Goal: Information Seeking & Learning: Learn about a topic

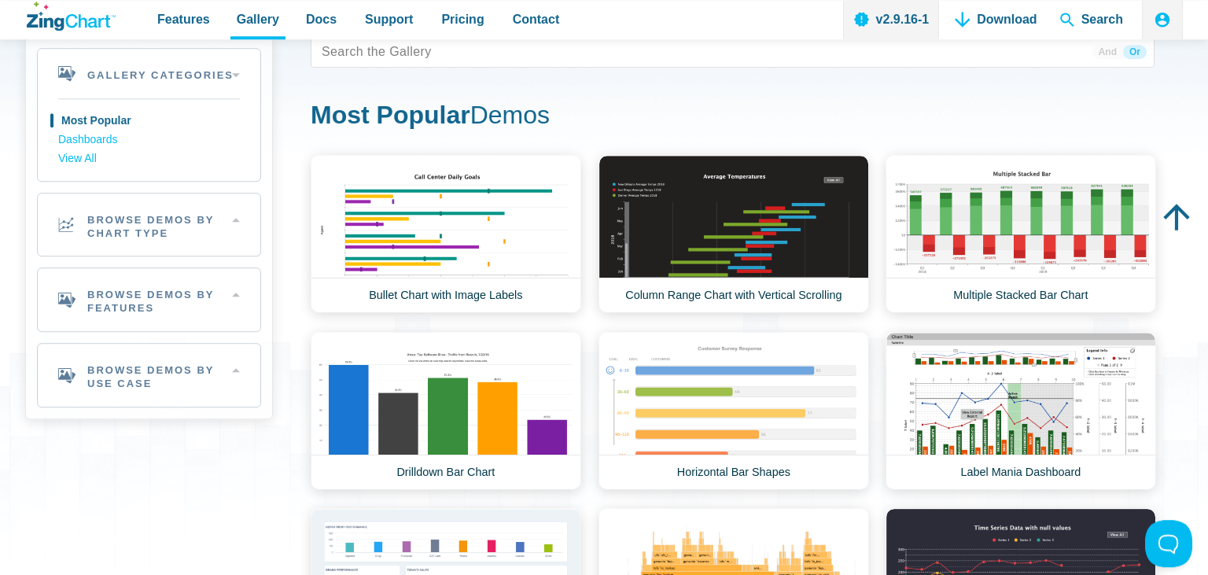
scroll to position [83, 0]
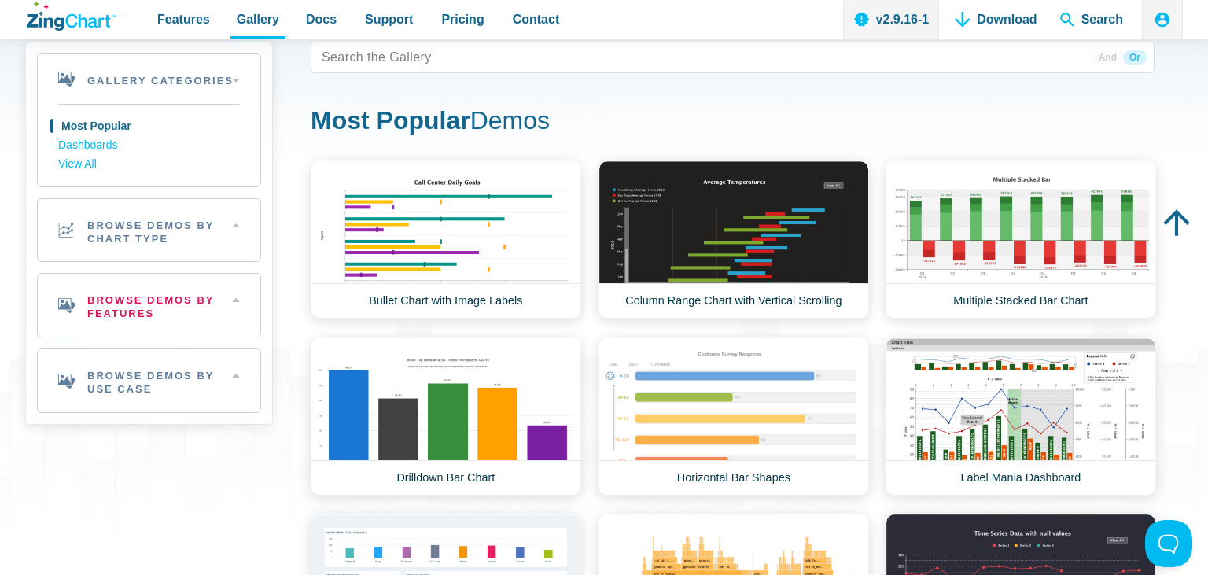
click at [239, 300] on h2 "Browse Demos By Features" at bounding box center [149, 305] width 223 height 63
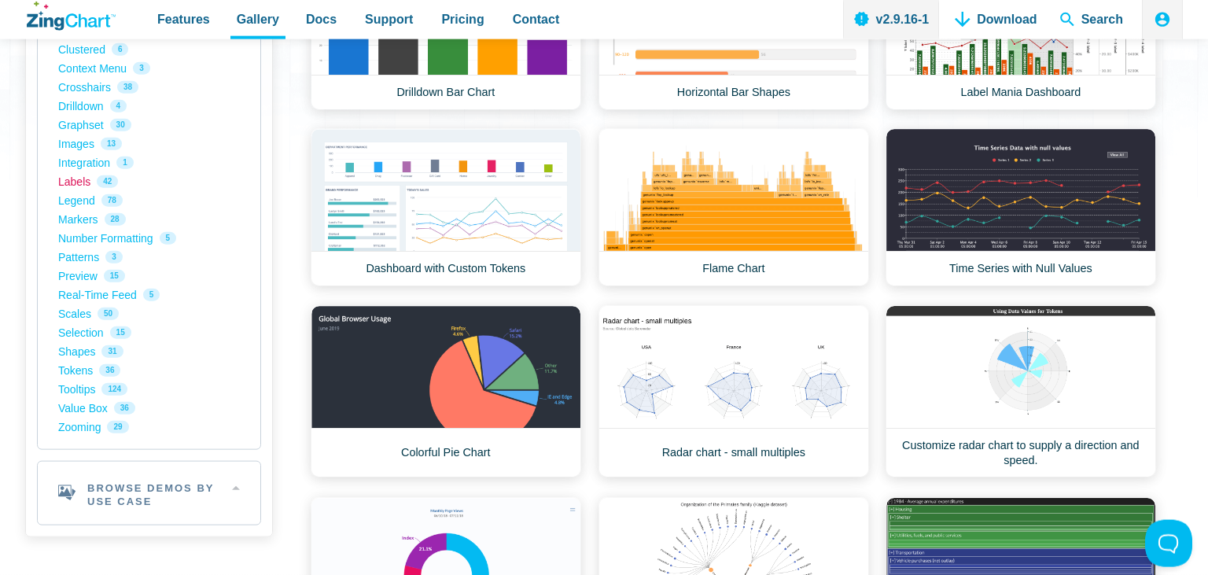
scroll to position [498, 0]
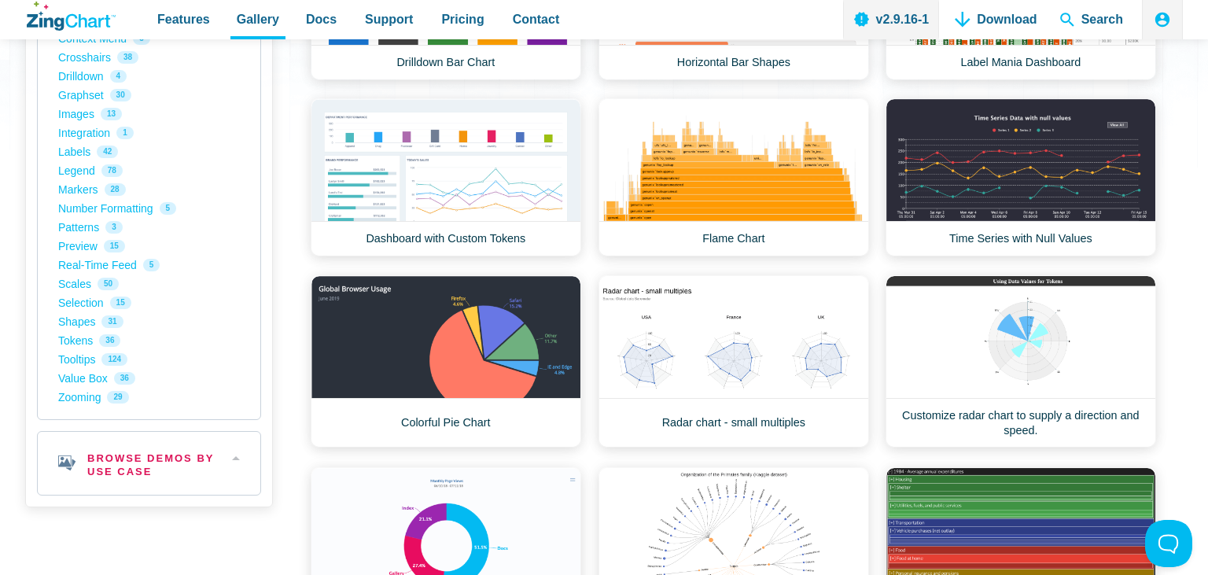
click at [231, 451] on h2 "Browse Demos By Use Case" at bounding box center [149, 463] width 223 height 63
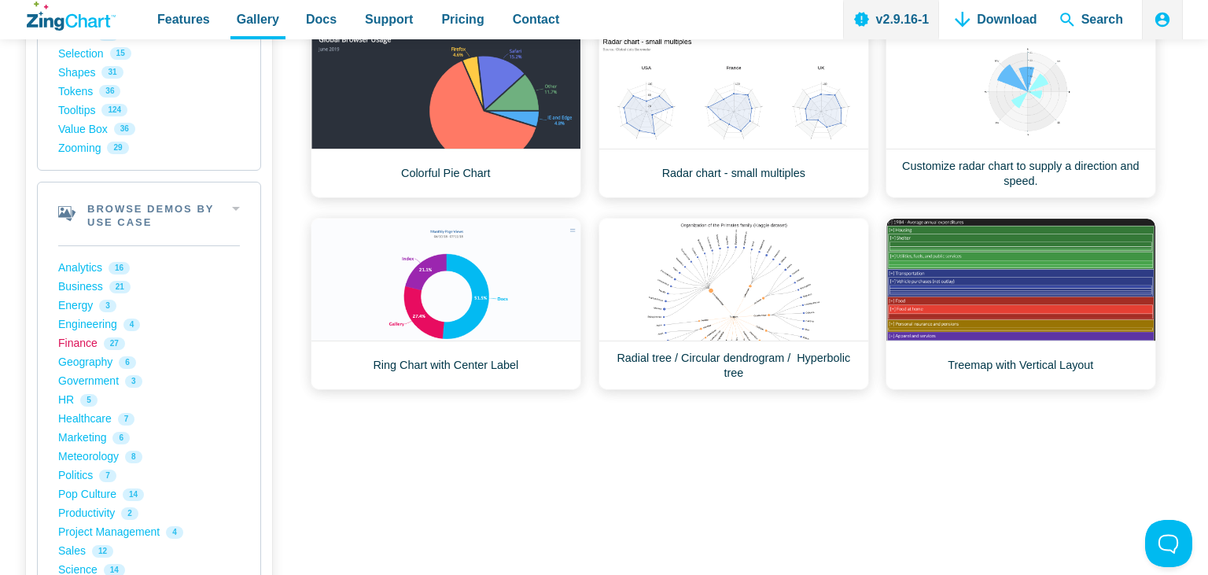
click at [86, 348] on link "Finance 27" at bounding box center [149, 343] width 182 height 19
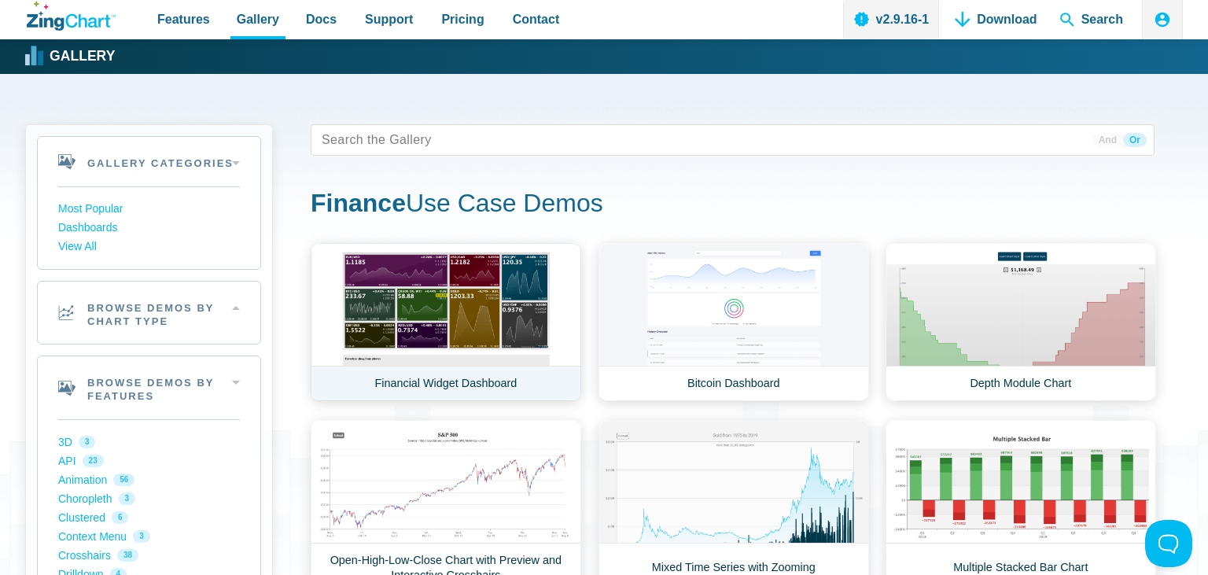
click at [458, 319] on link "Financial Widget Dashboard" at bounding box center [446, 322] width 271 height 158
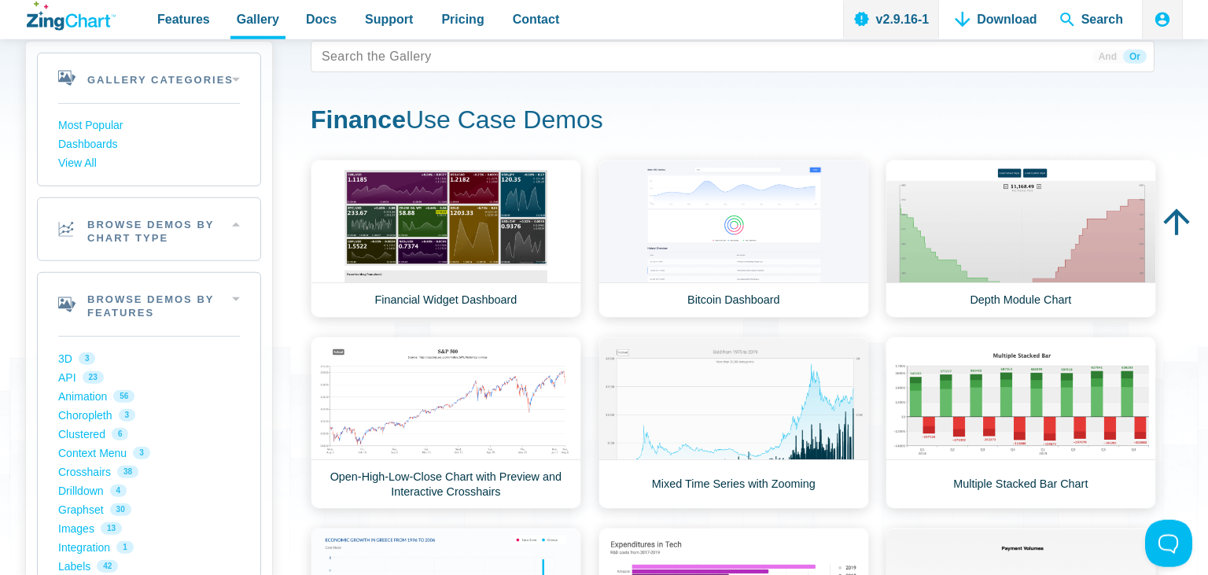
scroll to position [83, 0]
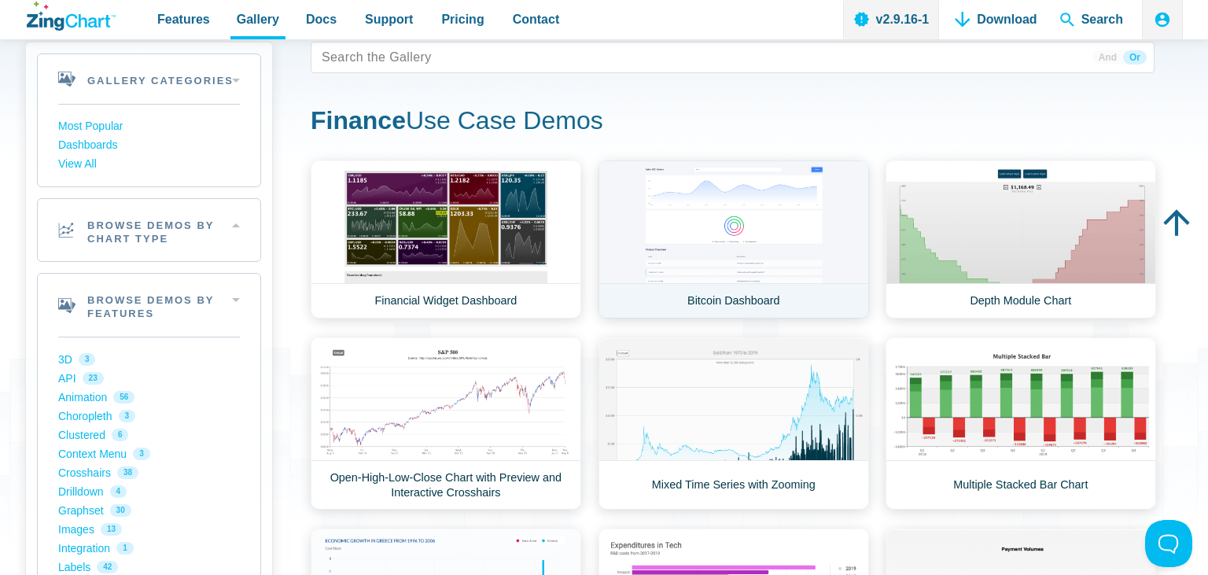
click at [653, 250] on link "Bitcoin Dashboard" at bounding box center [734, 239] width 271 height 158
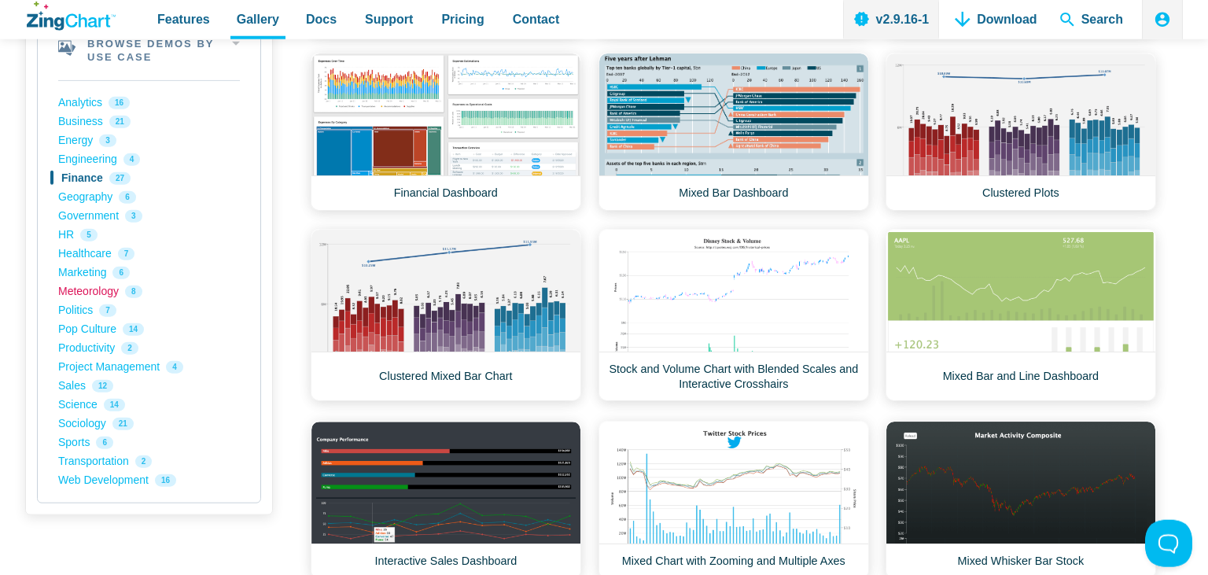
scroll to position [913, 0]
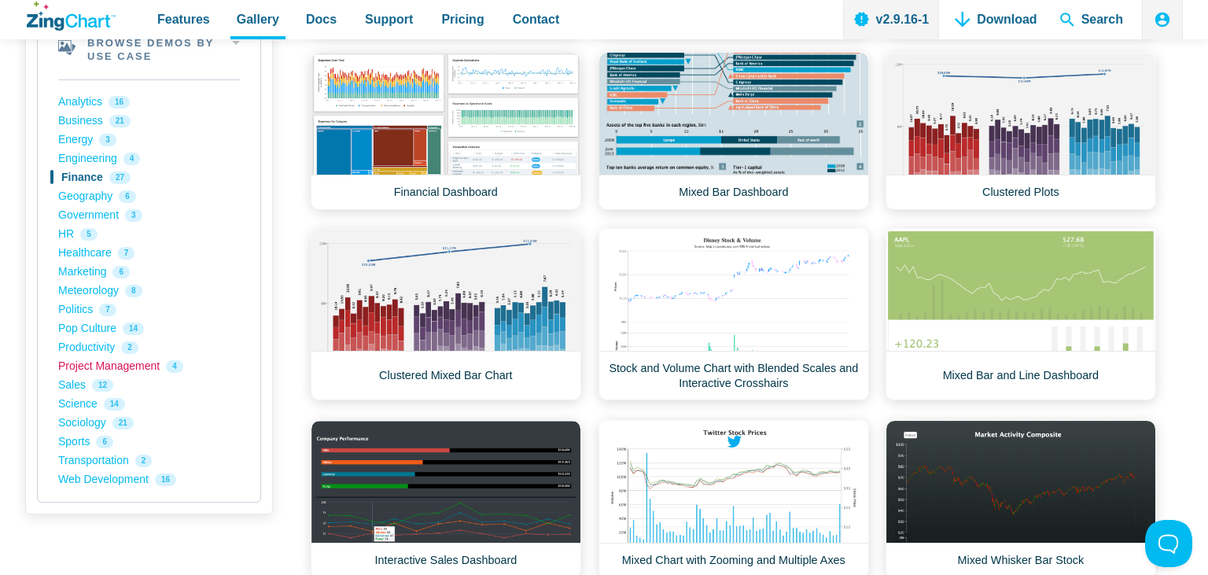
click at [94, 364] on link "Project Management 4" at bounding box center [149, 366] width 182 height 19
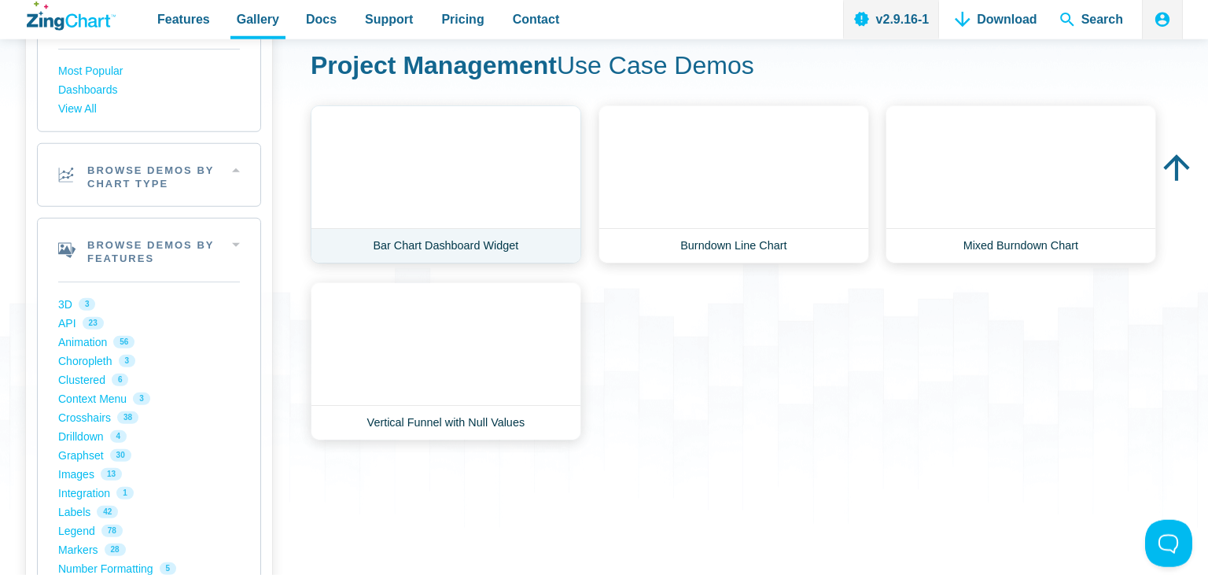
scroll to position [166, 0]
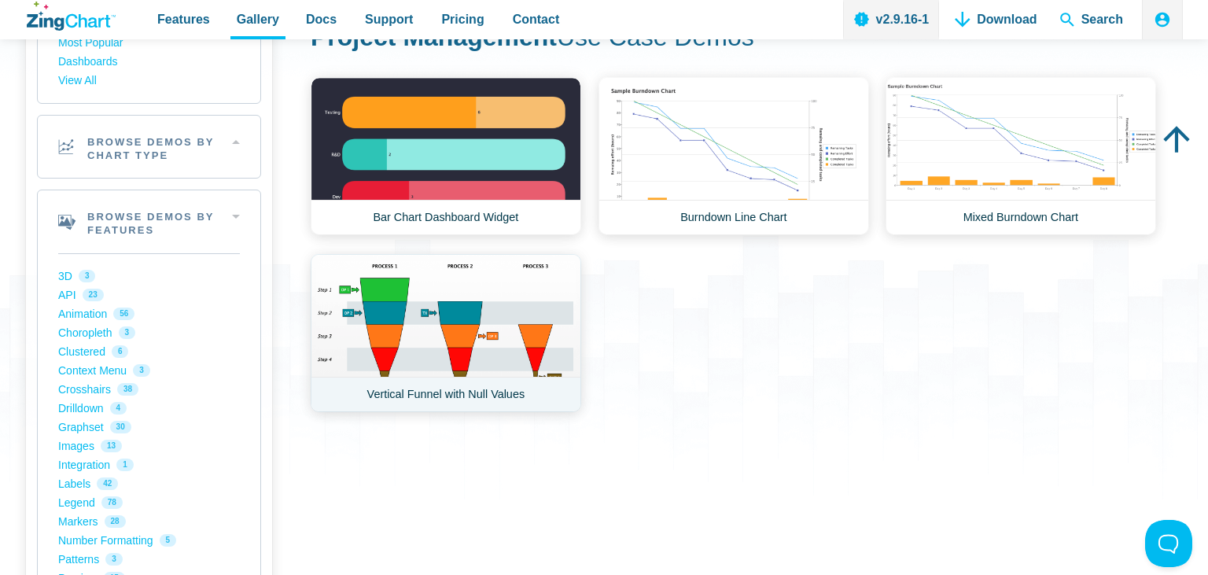
click at [441, 308] on link "Vertical Funnel with Null Values" at bounding box center [446, 333] width 271 height 158
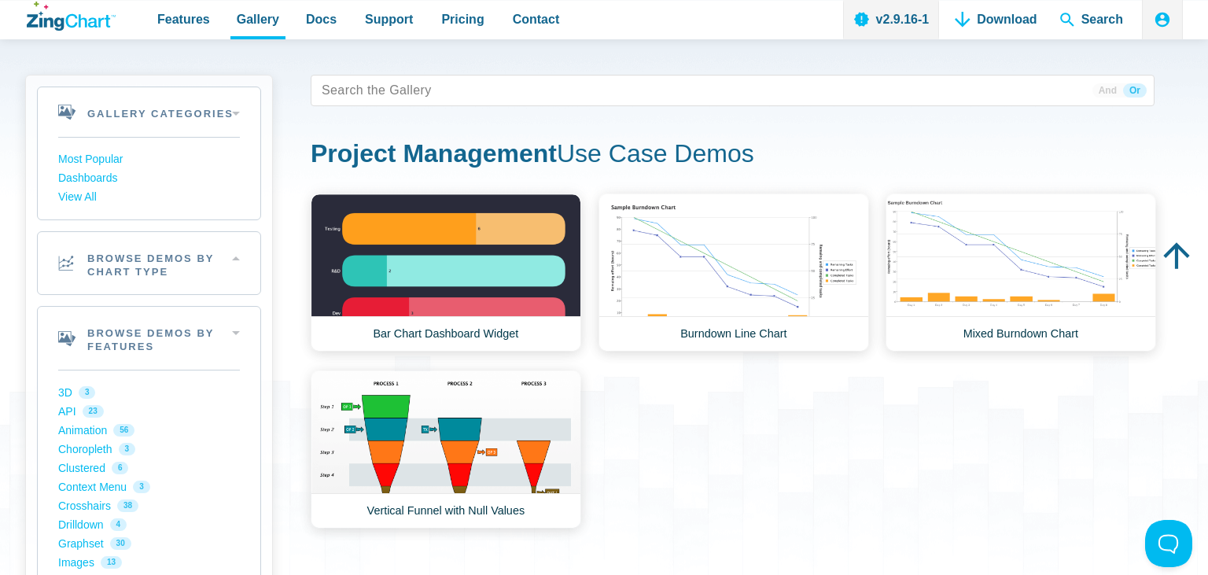
scroll to position [0, 0]
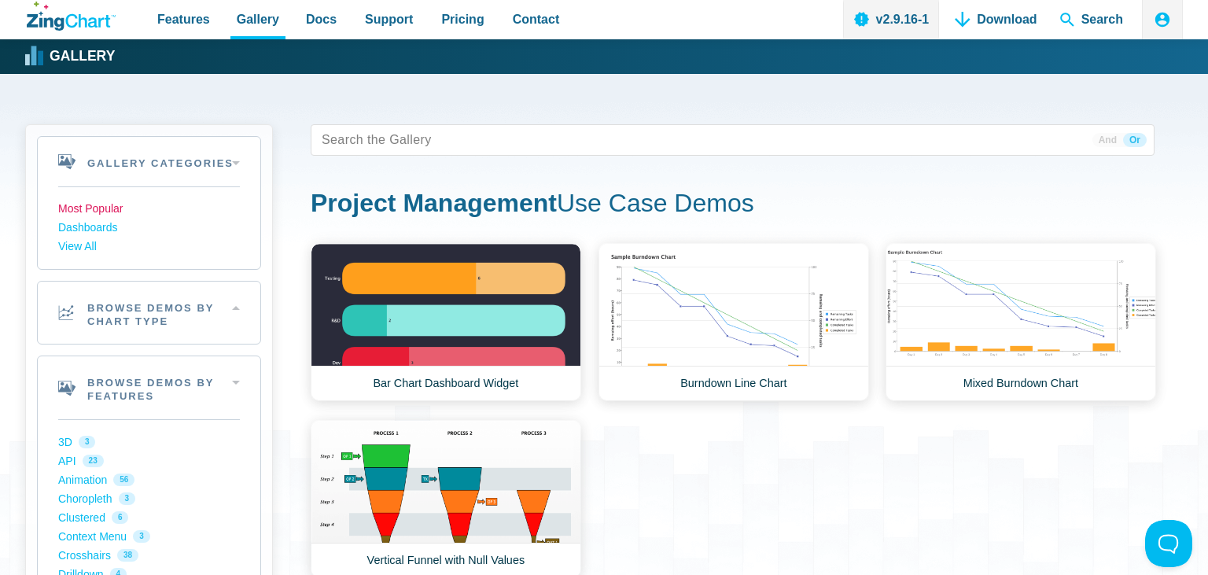
click at [93, 211] on link "Most Popular" at bounding box center [149, 209] width 182 height 19
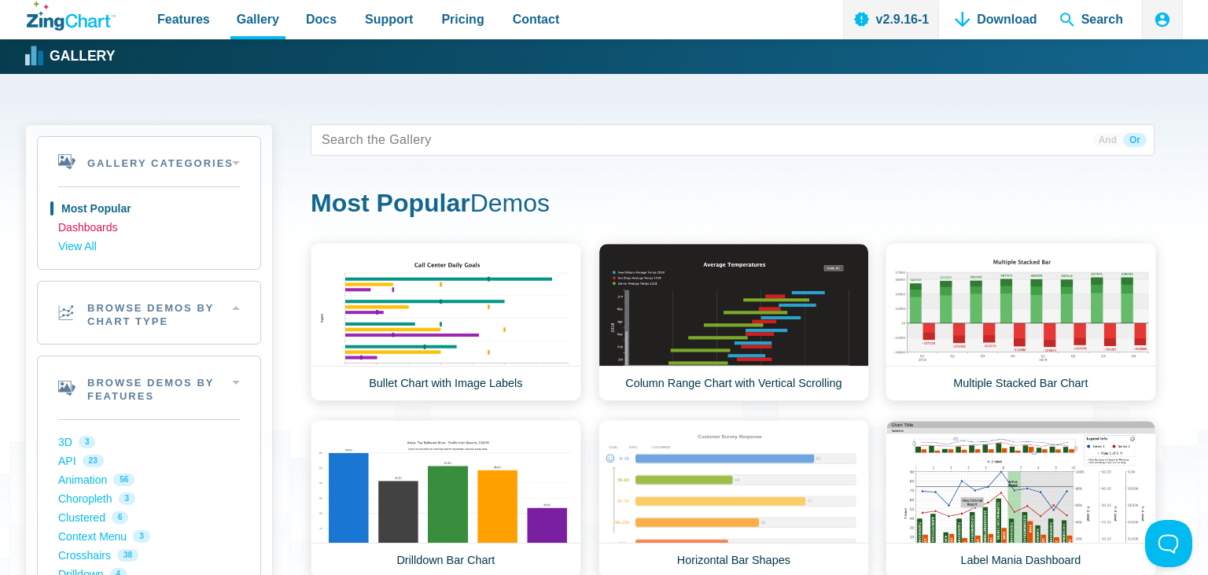
click at [101, 230] on link "Dashboards" at bounding box center [149, 228] width 182 height 19
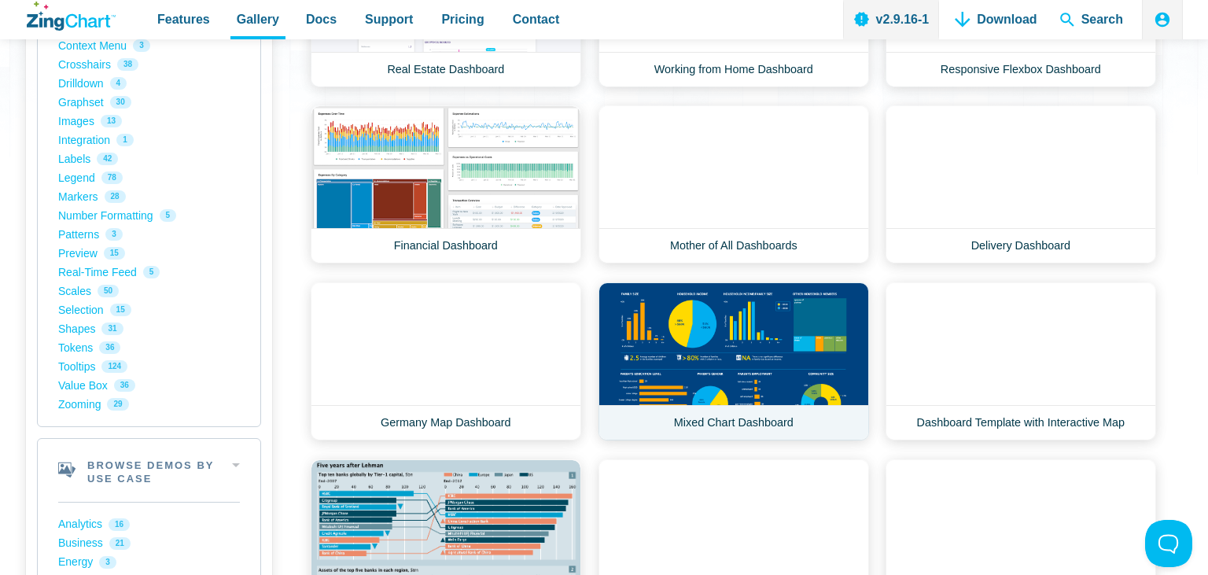
scroll to position [498, 0]
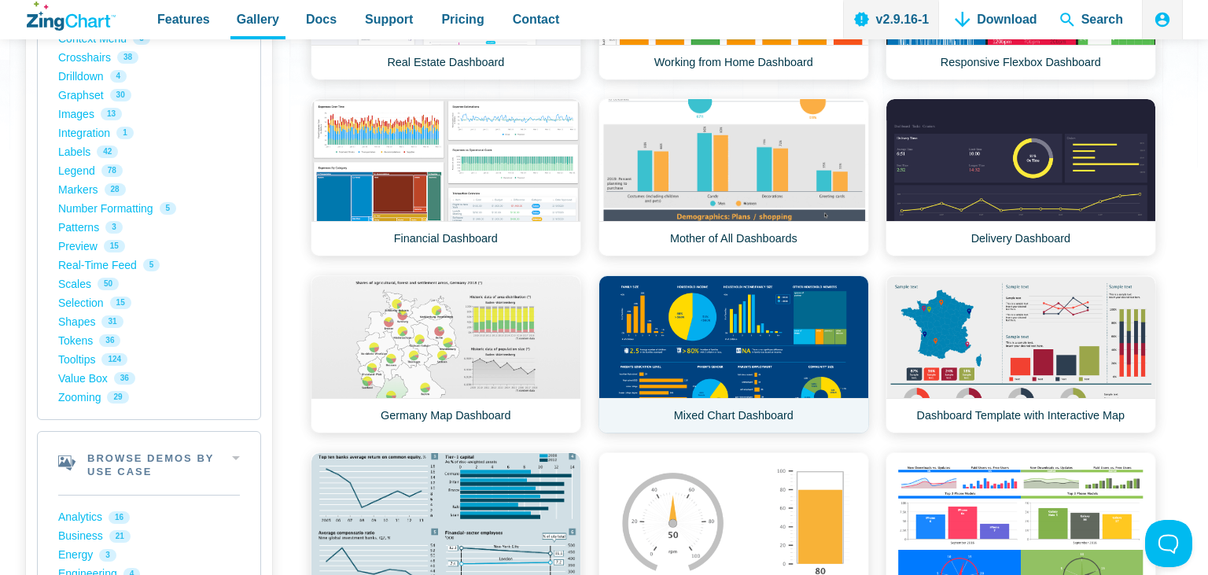
click at [740, 317] on link "Mixed Chart Dashboard" at bounding box center [734, 354] width 271 height 158
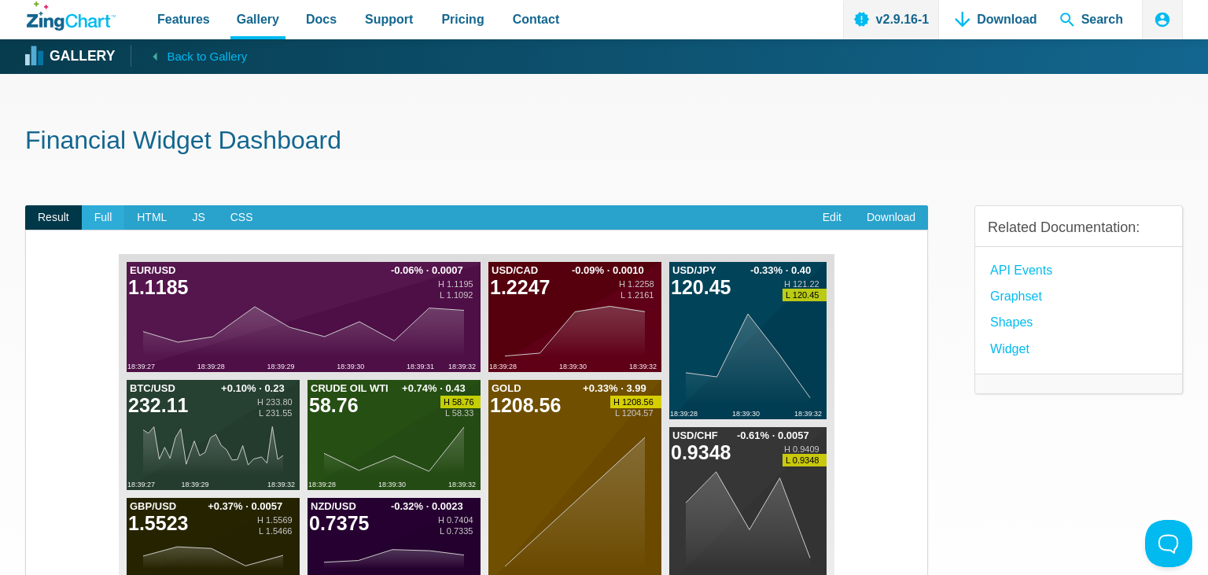
click at [100, 223] on span "Full" at bounding box center [103, 217] width 43 height 25
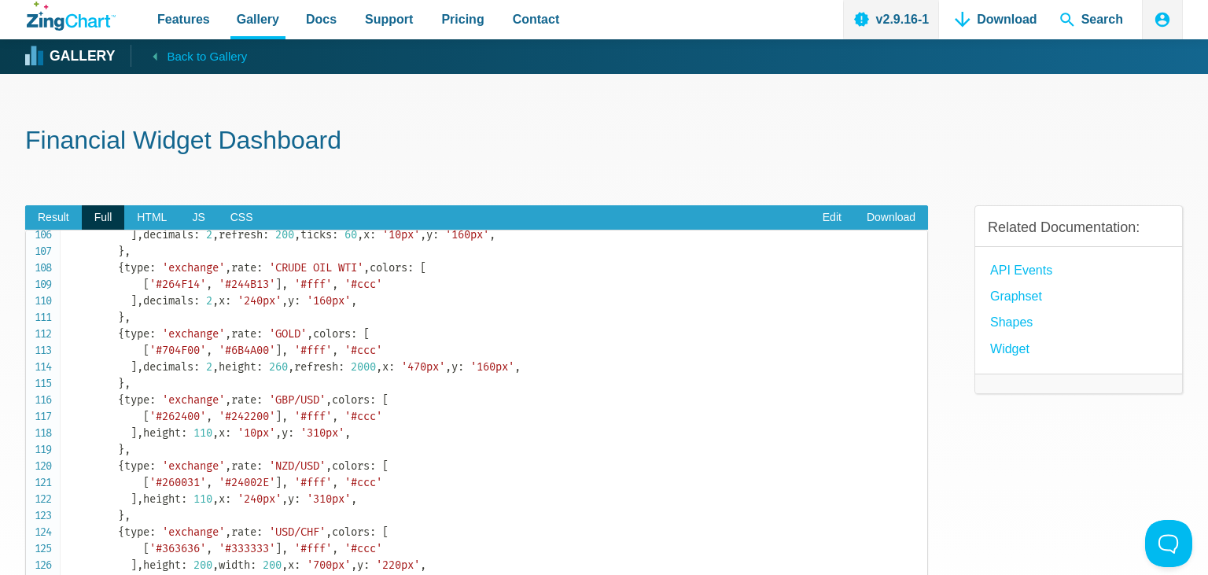
scroll to position [2061, 0]
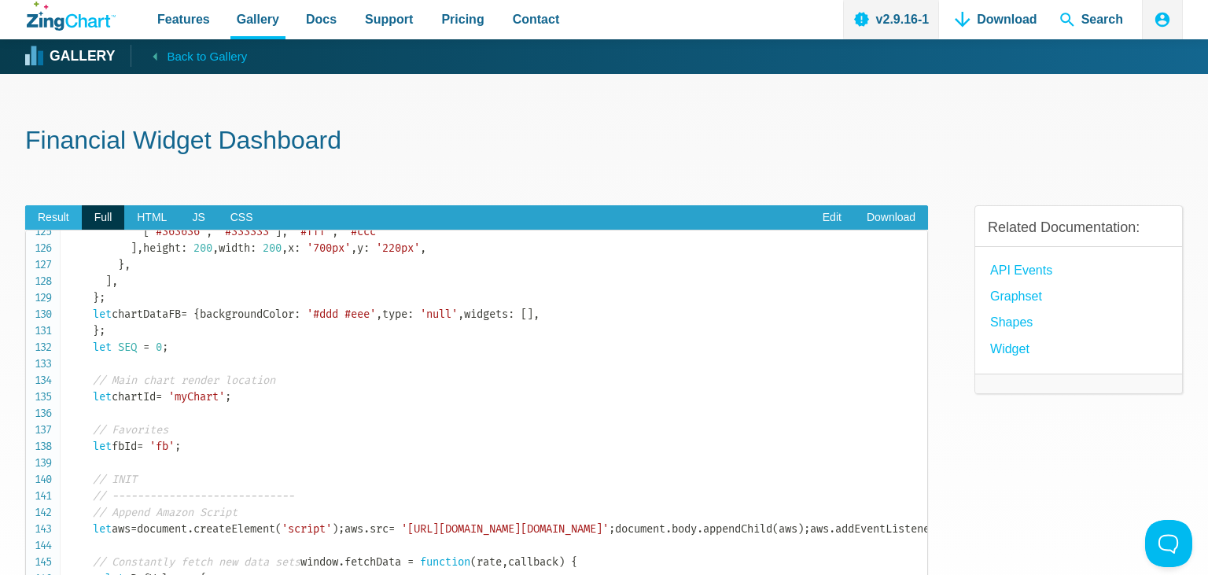
click at [43, 222] on span "Result" at bounding box center [53, 217] width 57 height 25
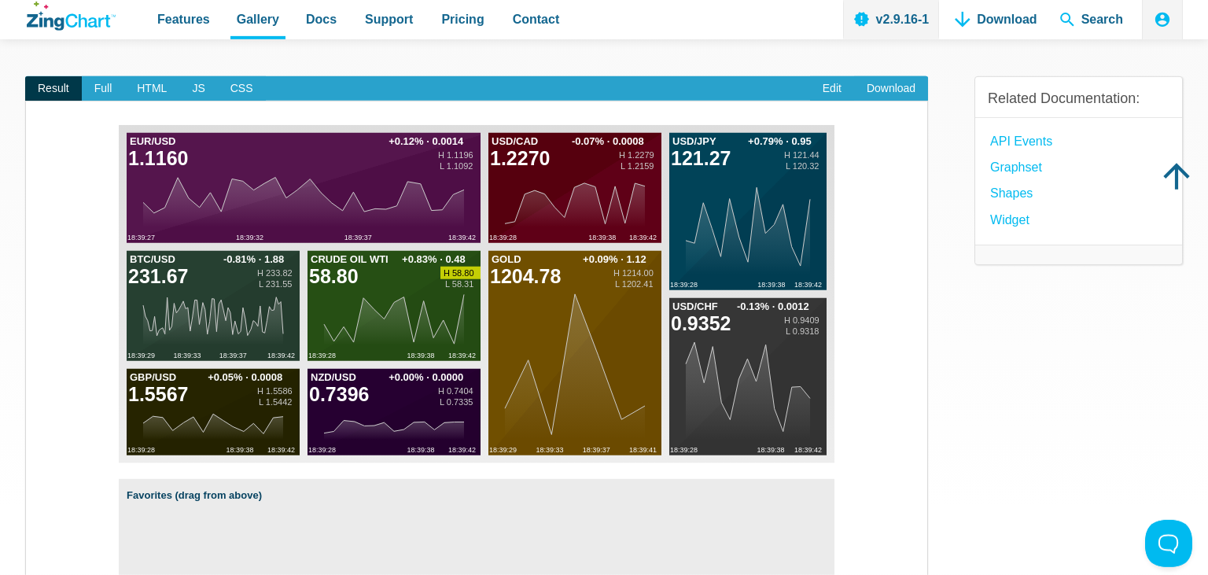
scroll to position [83, 0]
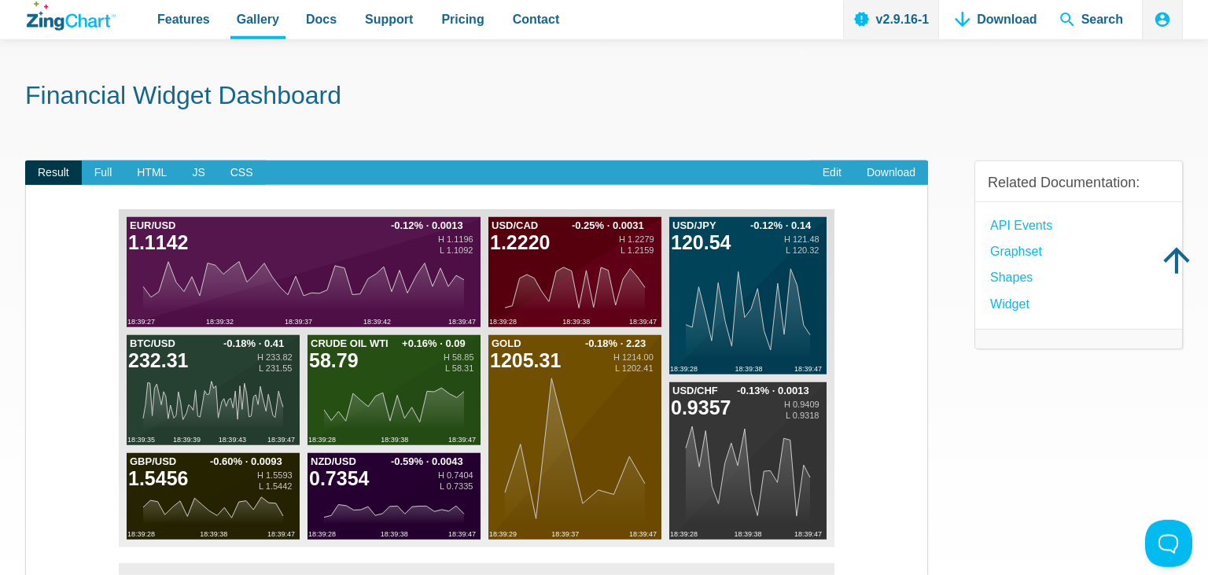
scroll to position [0, 0]
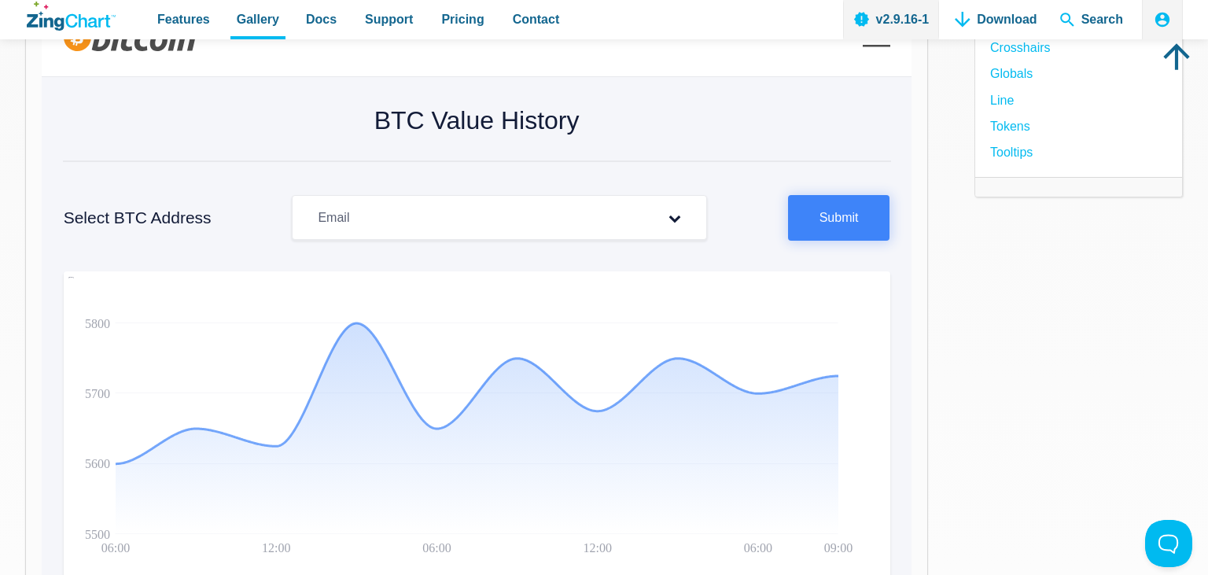
click at [472, 238] on div "Email" at bounding box center [499, 217] width 414 height 45
click at [473, 233] on div "Email" at bounding box center [499, 217] width 414 height 45
click at [677, 219] on icon "App Content" at bounding box center [674, 218] width 63 height 13
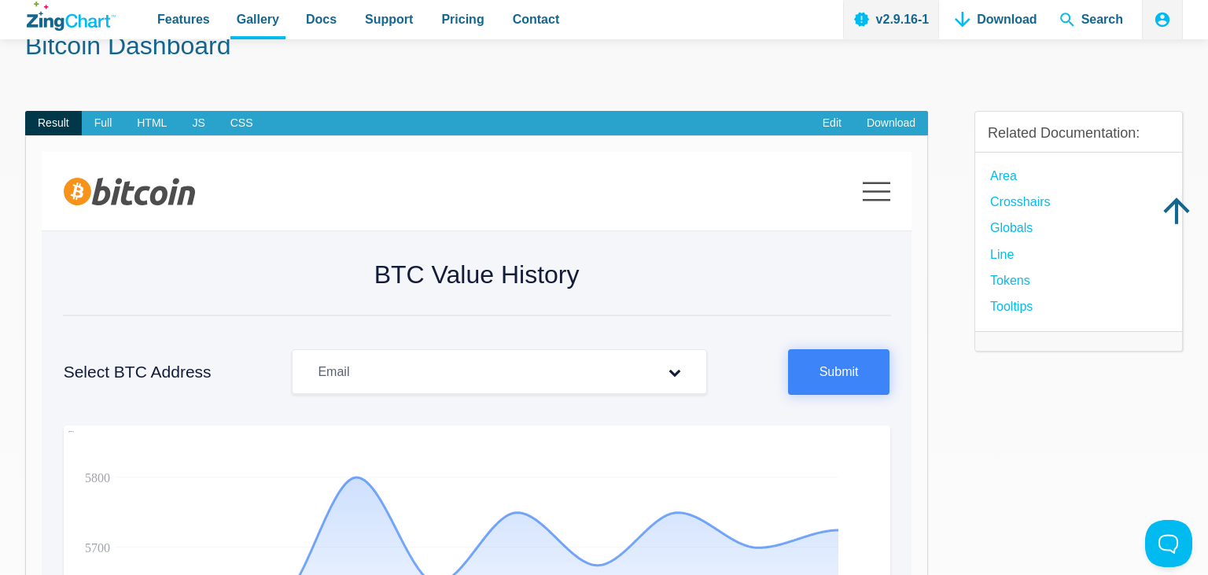
scroll to position [83, 0]
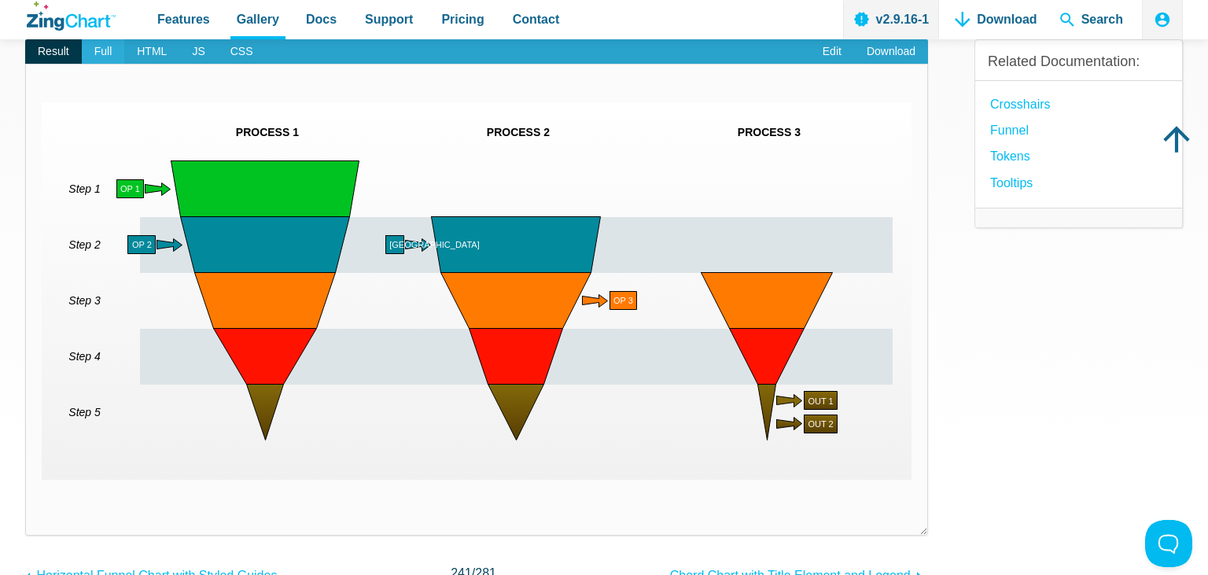
click at [112, 53] on span "Full" at bounding box center [103, 51] width 43 height 25
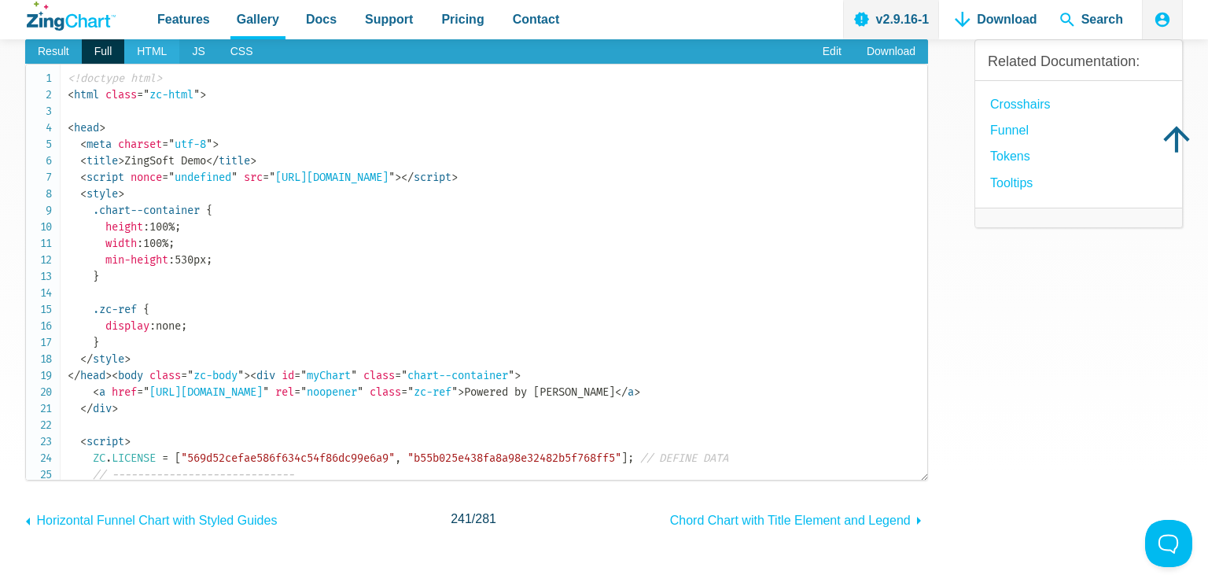
click at [140, 53] on span "HTML" at bounding box center [151, 51] width 55 height 25
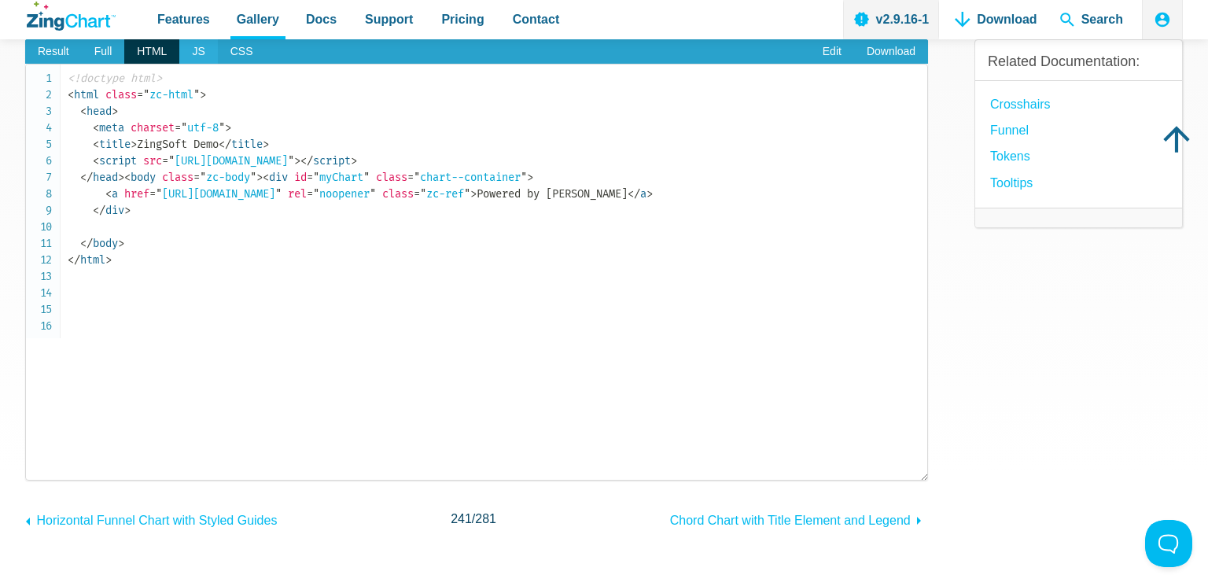
click at [198, 54] on span "JS" at bounding box center [198, 51] width 38 height 25
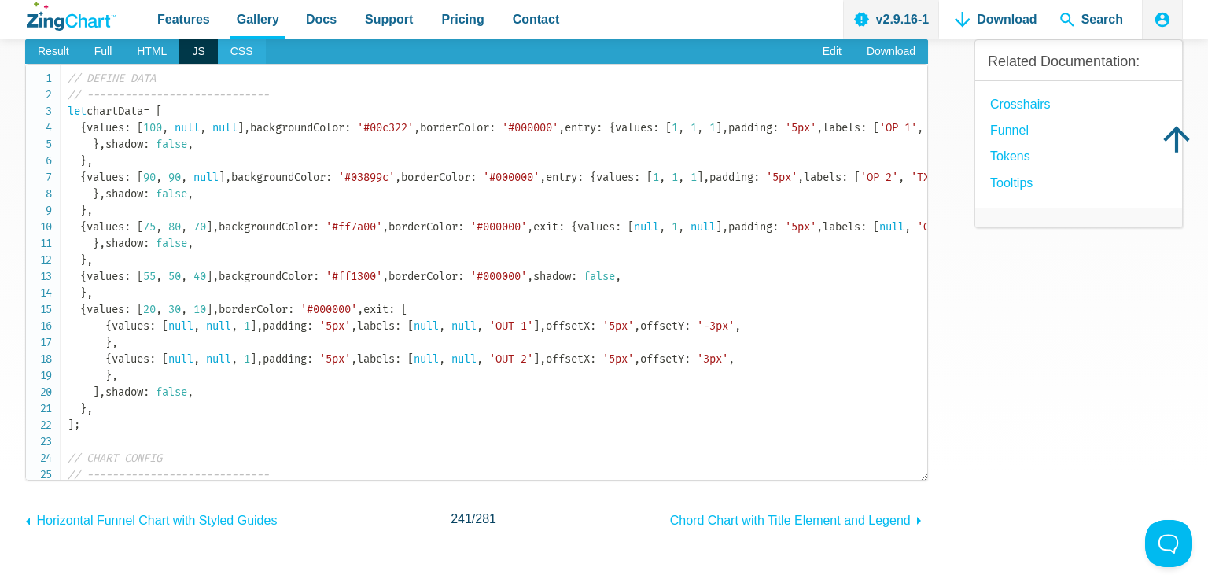
click at [238, 55] on span "CSS" at bounding box center [242, 51] width 48 height 25
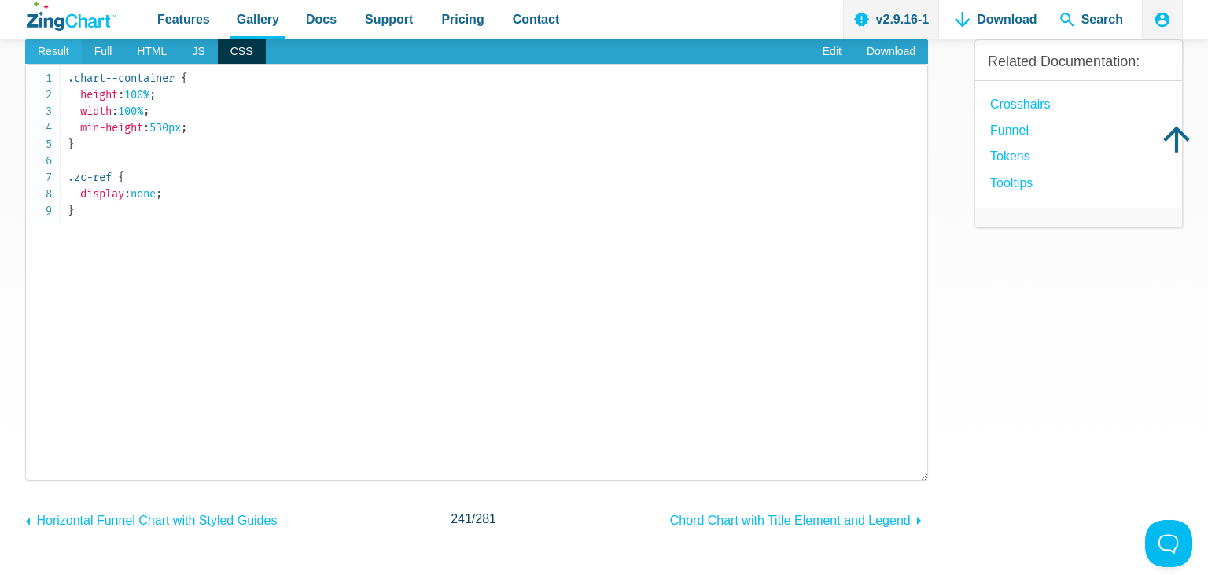
click at [54, 49] on span "Result" at bounding box center [53, 51] width 57 height 25
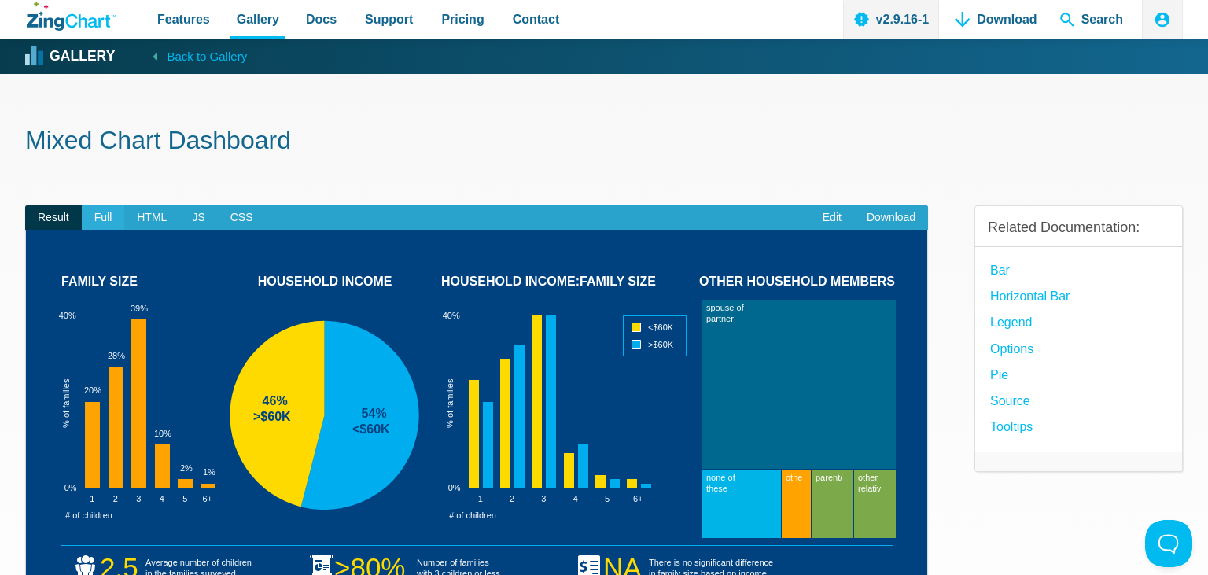
click at [96, 210] on span "Full" at bounding box center [103, 217] width 43 height 25
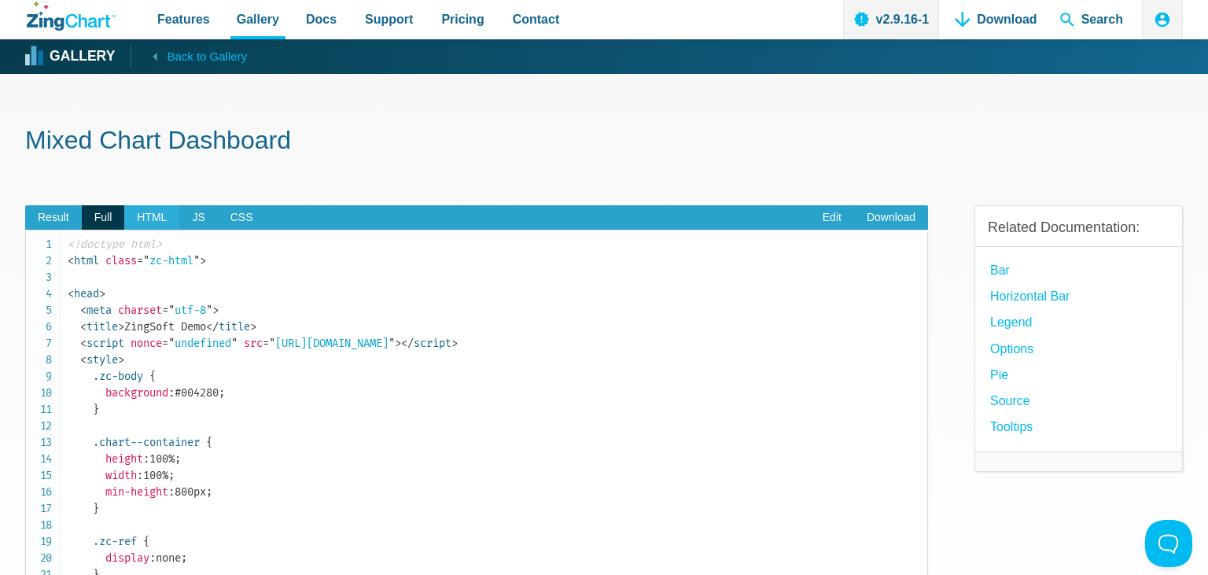
click at [153, 222] on span "HTML" at bounding box center [151, 217] width 55 height 25
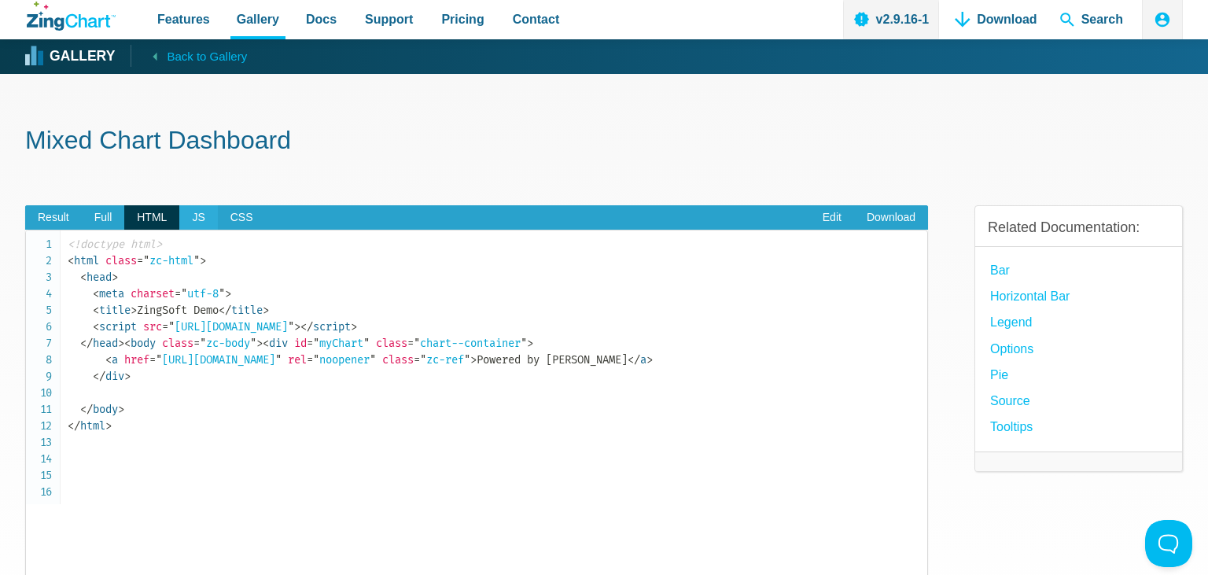
click at [198, 214] on span "JS" at bounding box center [198, 217] width 38 height 25
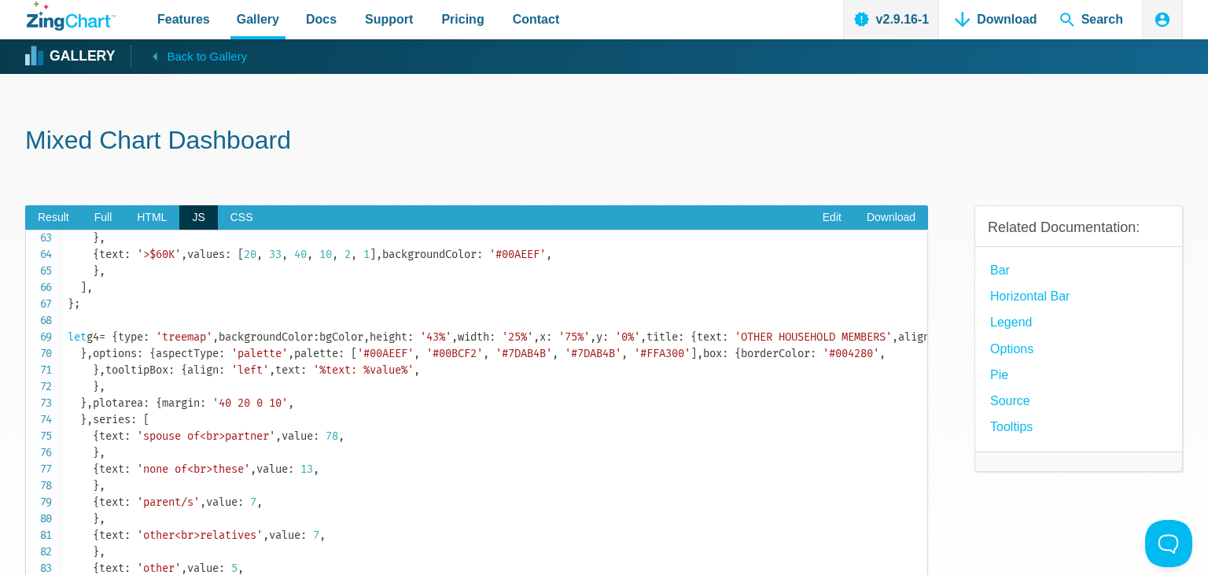
scroll to position [713, 0]
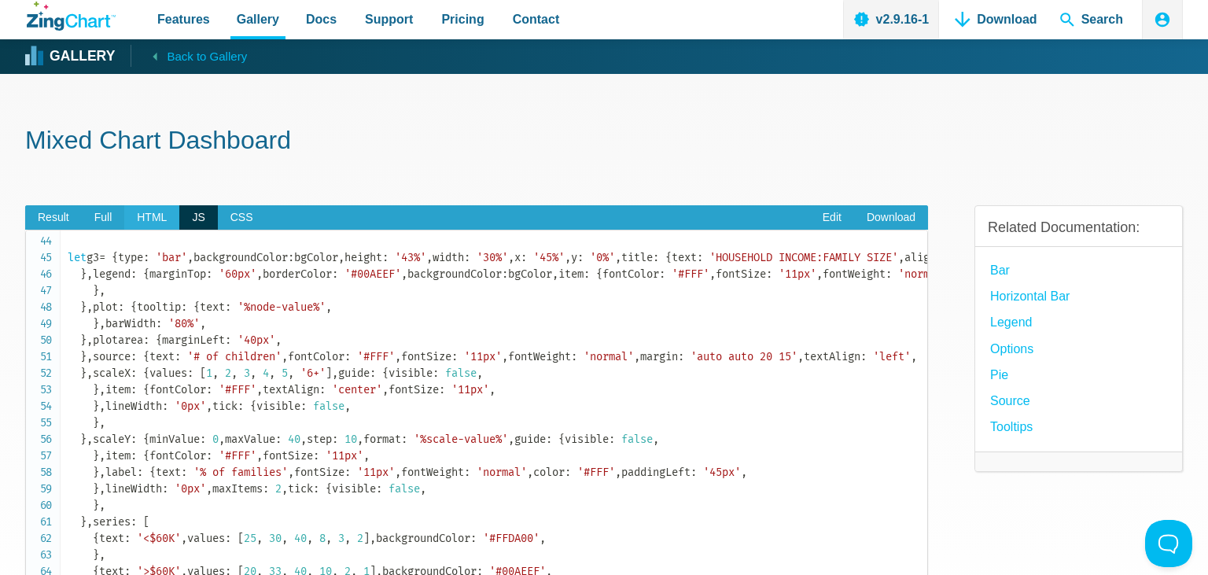
click at [149, 221] on span "HTML" at bounding box center [151, 217] width 55 height 25
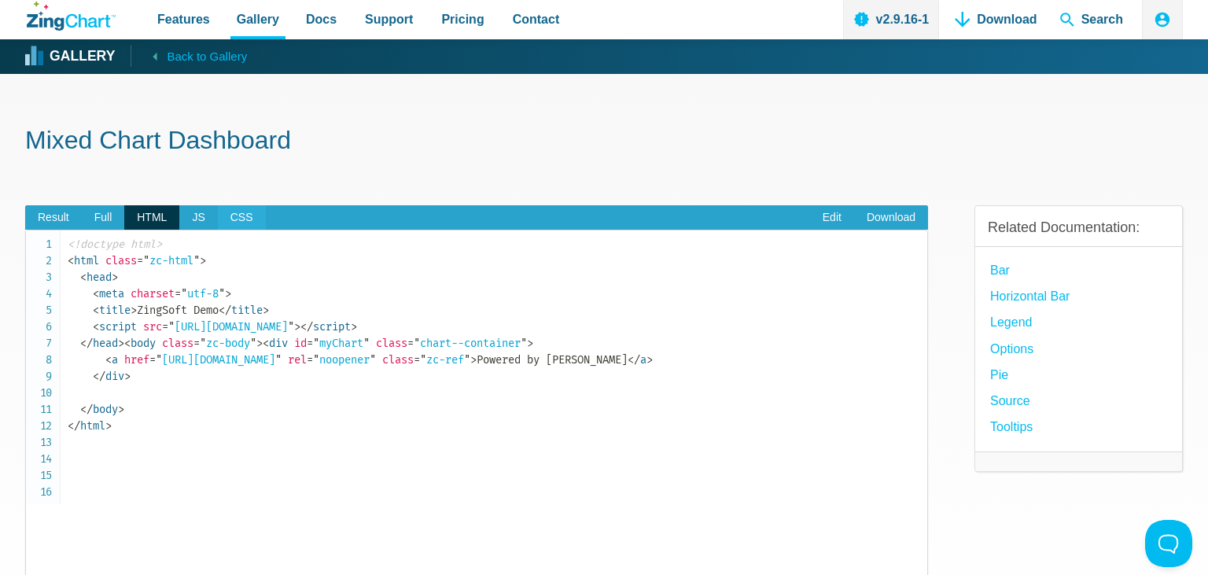
click at [221, 225] on span "CSS" at bounding box center [242, 217] width 48 height 25
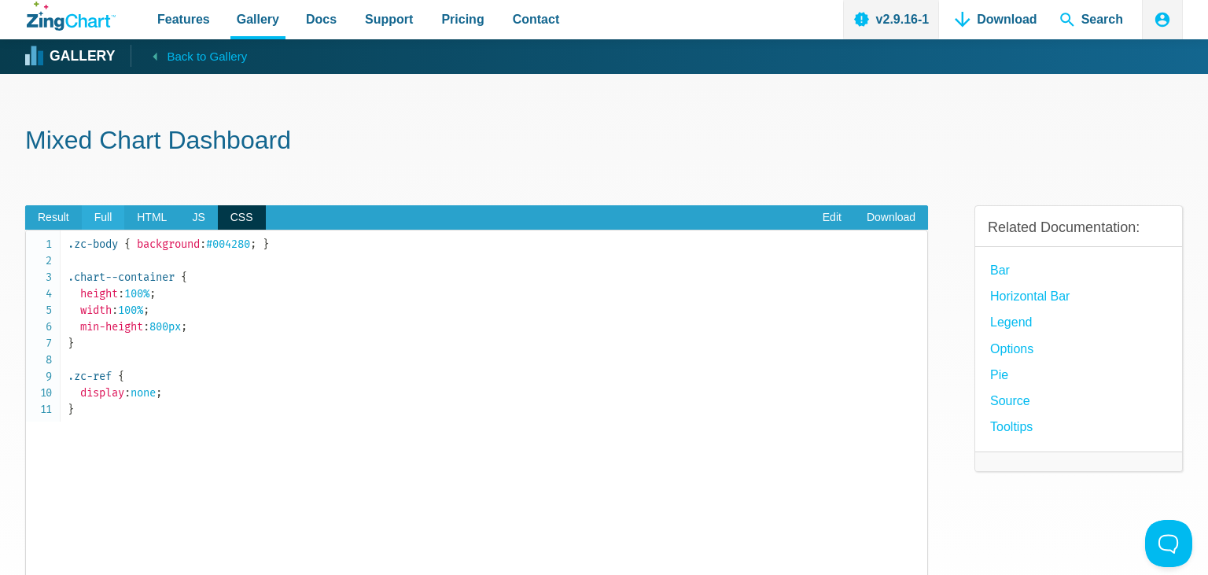
click at [118, 216] on span "Full" at bounding box center [103, 217] width 43 height 25
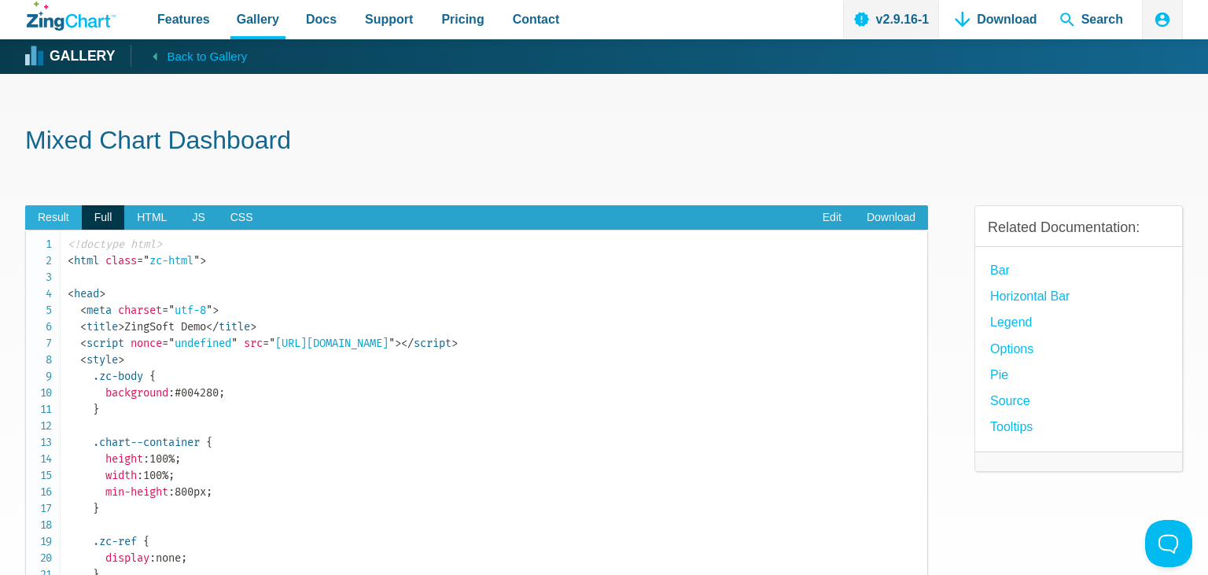
click at [63, 215] on span "Result" at bounding box center [53, 217] width 57 height 25
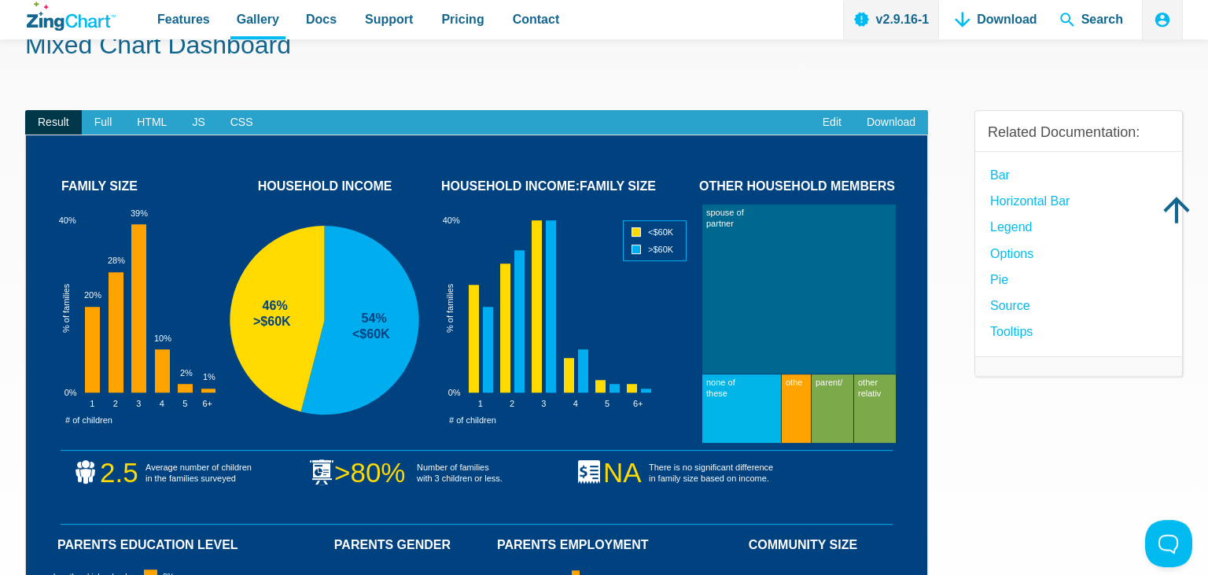
scroll to position [83, 0]
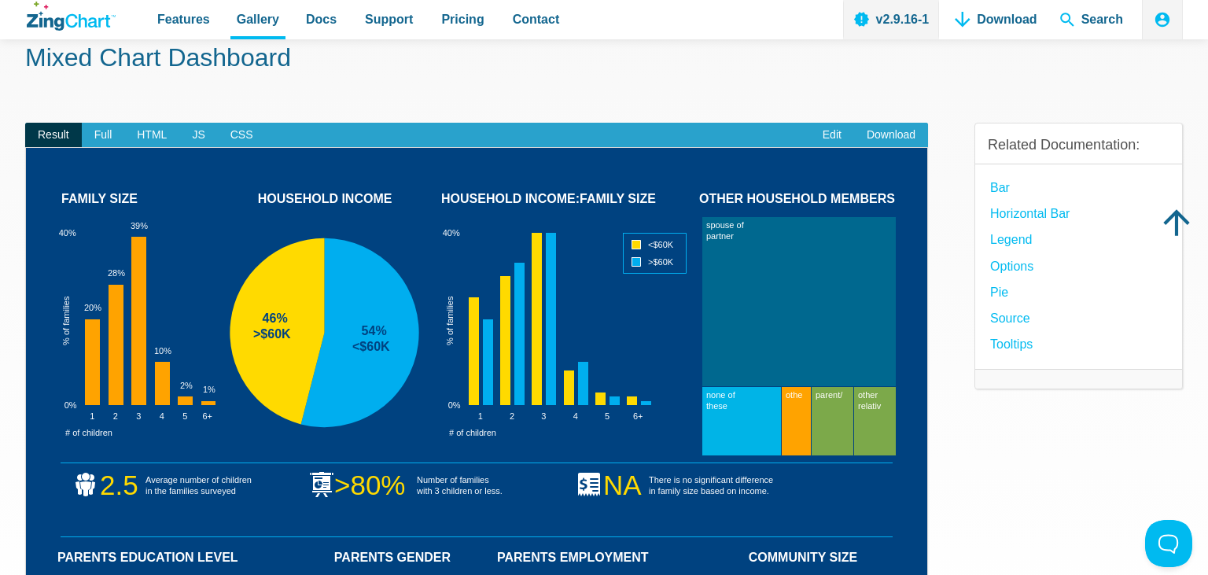
click at [1031, 518] on div "Related Documentation: Bar Horizontal Bar Legend options Pie source Tooltips" at bounding box center [1078, 490] width 208 height 784
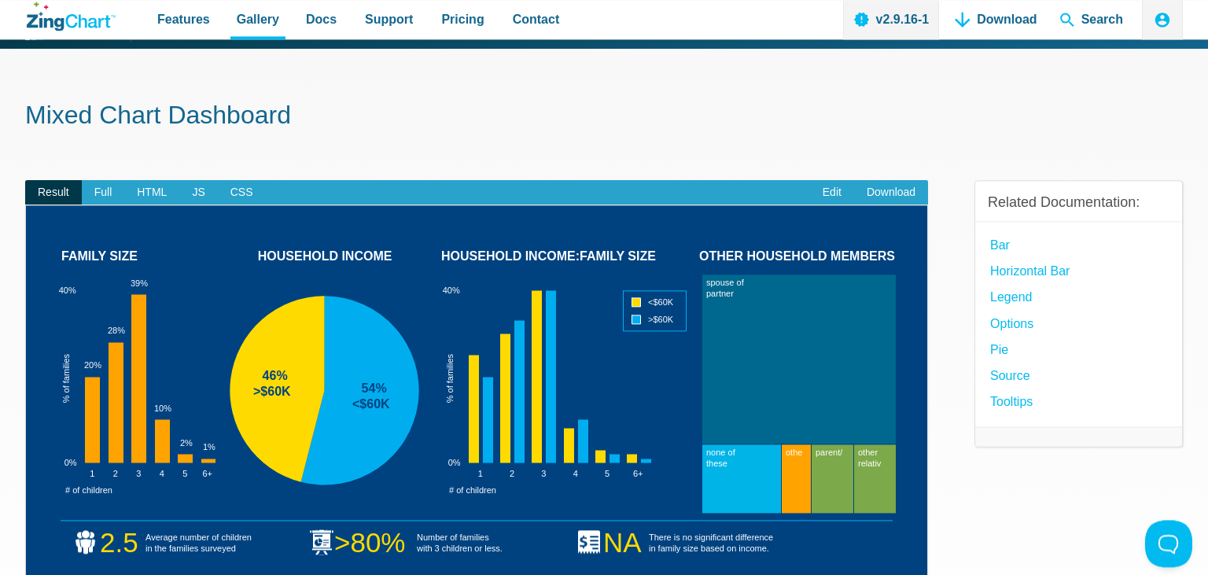
scroll to position [0, 0]
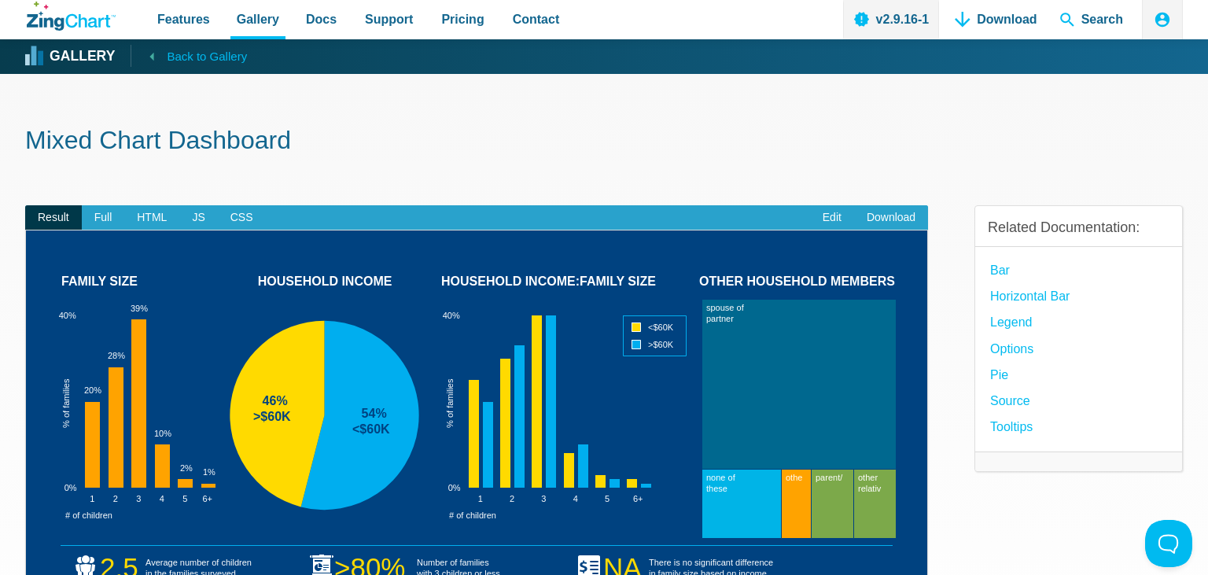
click at [169, 58] on span "Back to Gallery" at bounding box center [207, 56] width 80 height 20
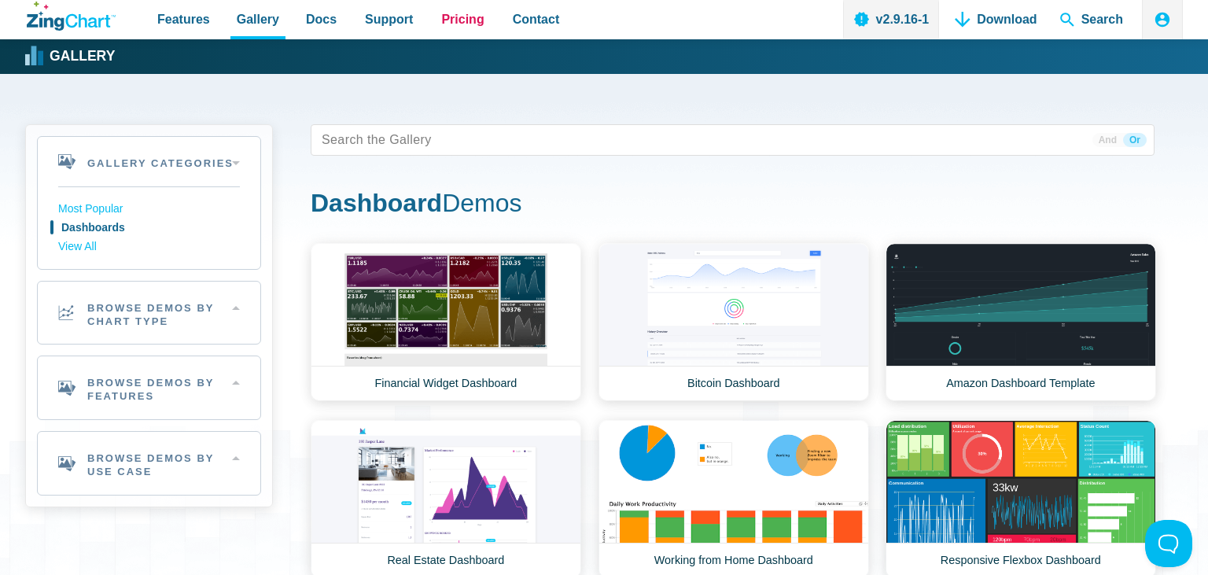
click at [441, 24] on span "Pricing" at bounding box center [462, 19] width 42 height 21
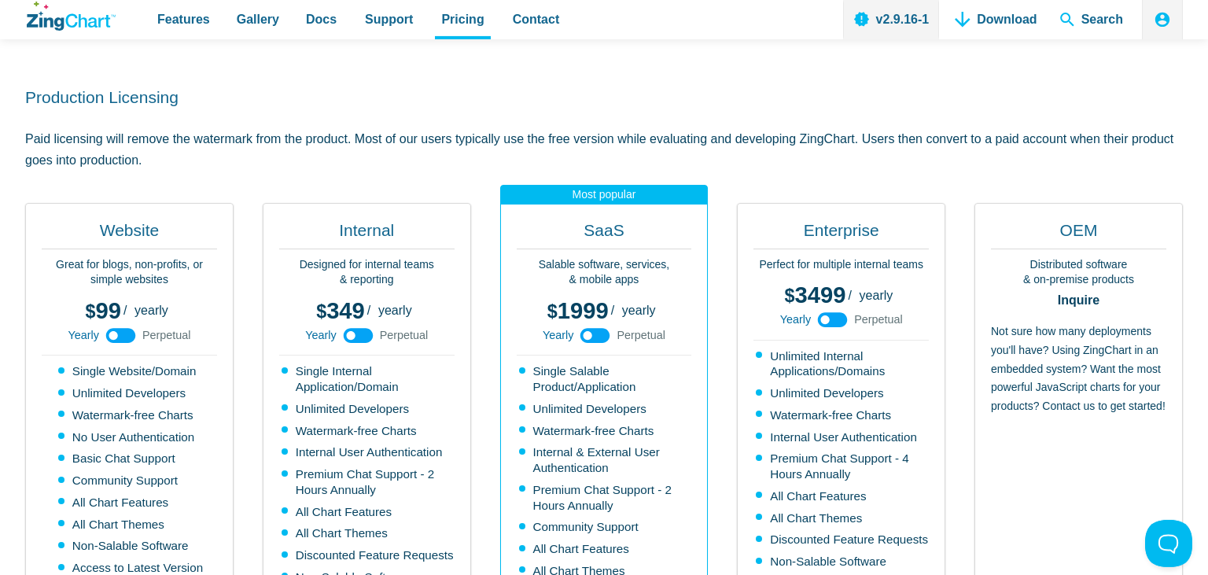
scroll to position [415, 0]
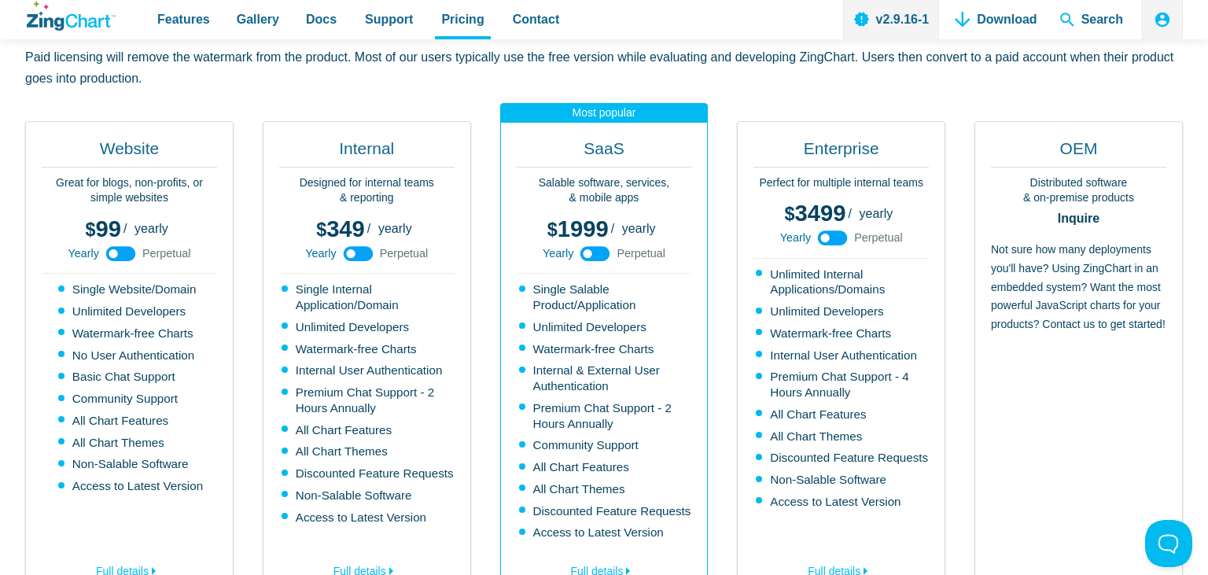
click at [602, 252] on use "App Content" at bounding box center [595, 253] width 30 height 15
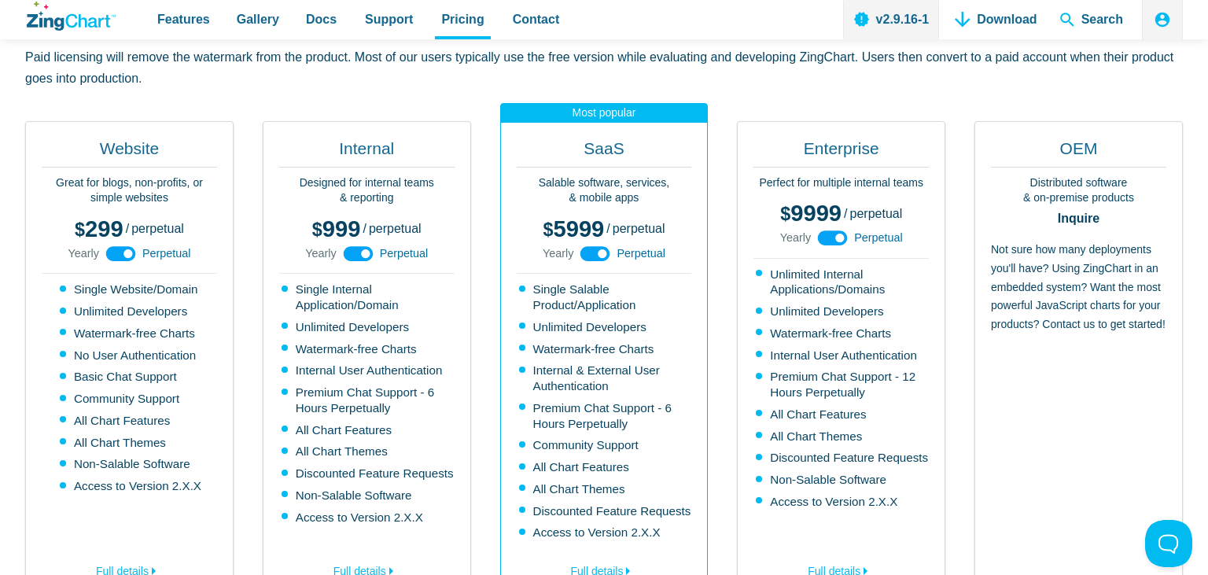
click at [589, 256] on use "App Content" at bounding box center [595, 253] width 30 height 15
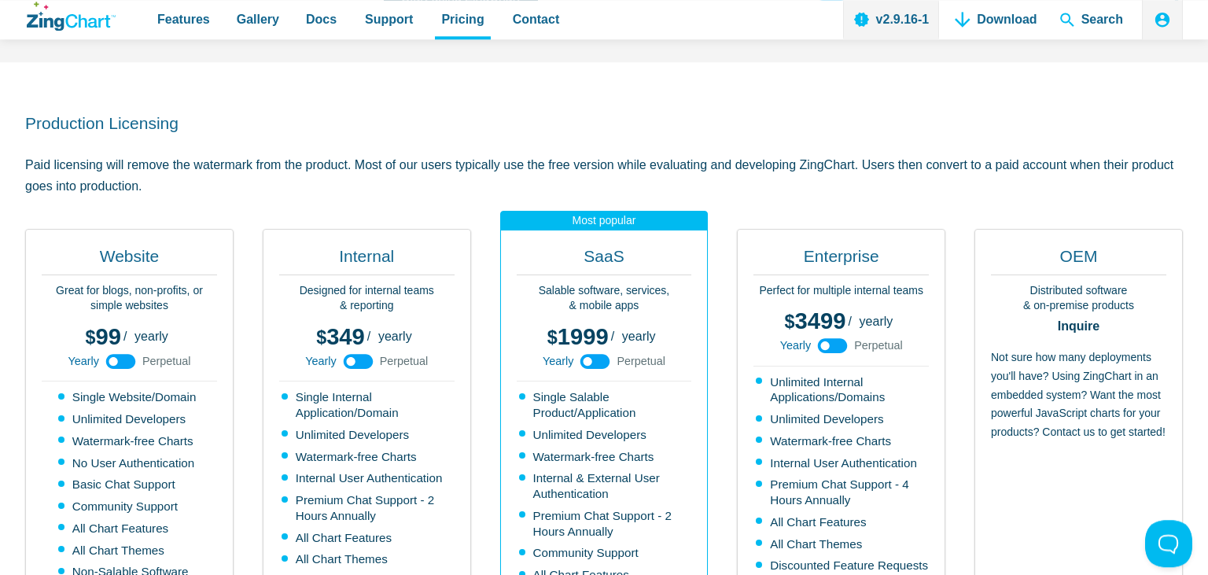
scroll to position [166, 0]
